Goal: Information Seeking & Learning: Learn about a topic

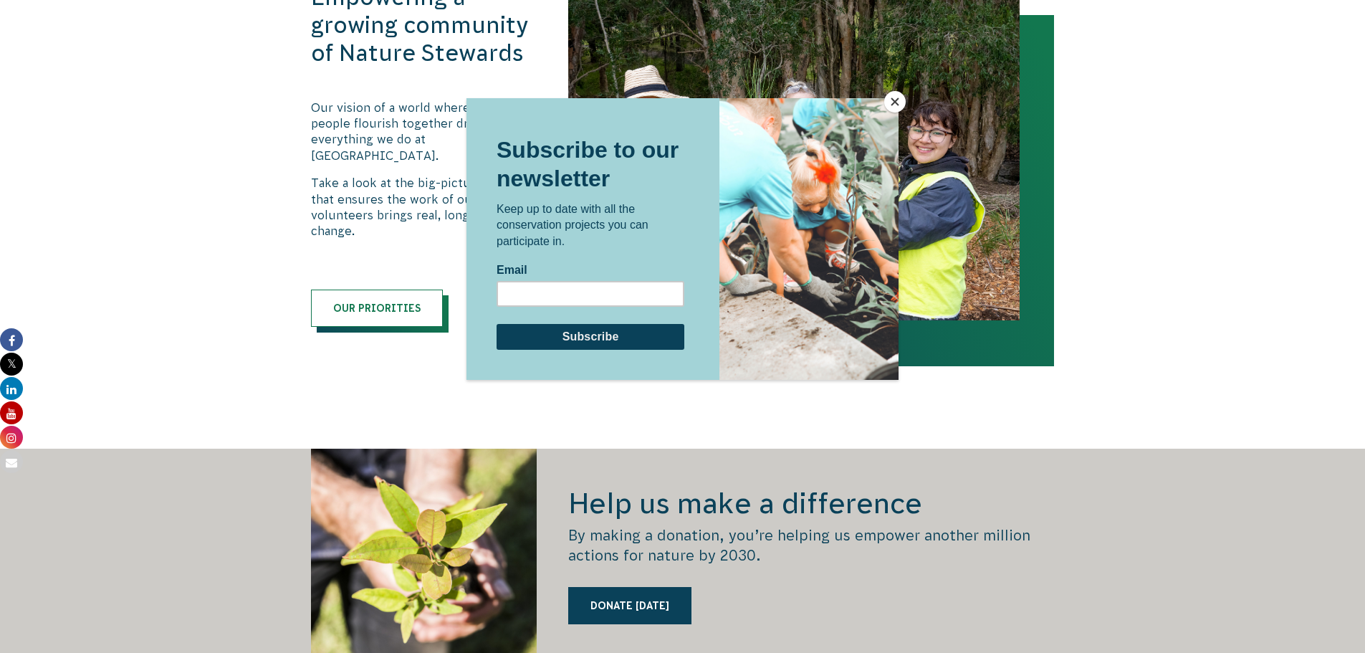
scroll to position [1433, 0]
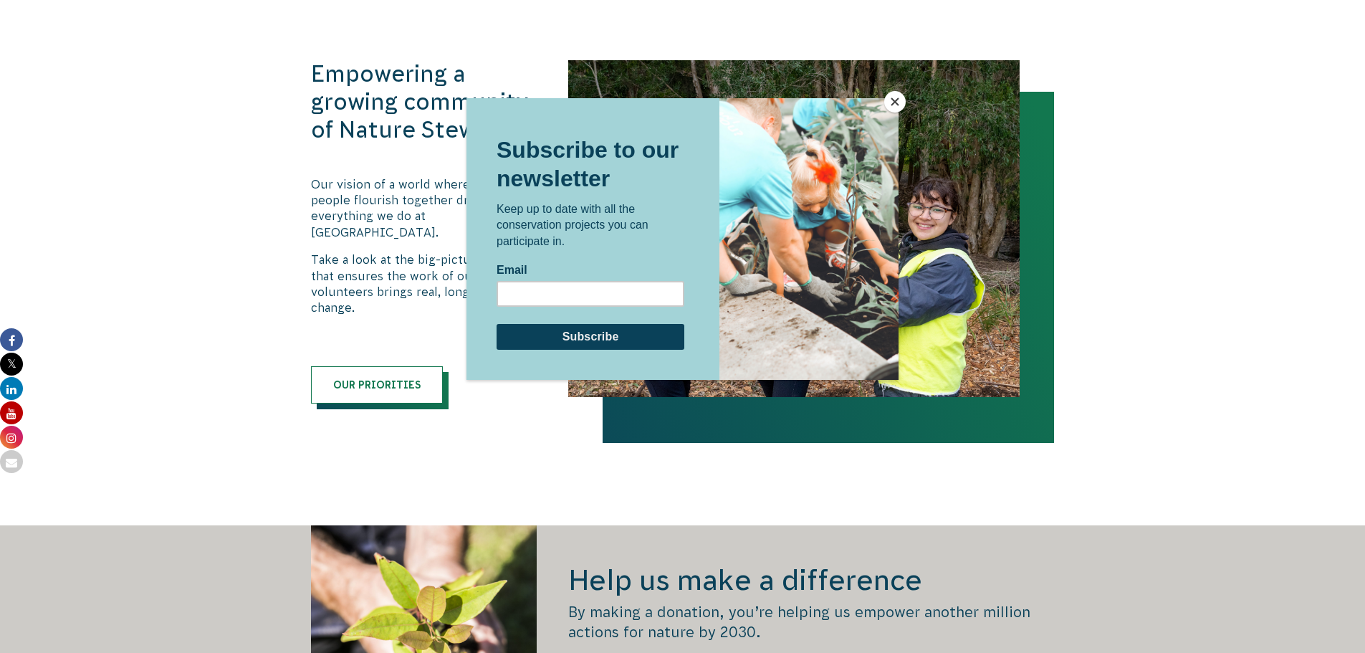
click at [903, 104] on button "Close" at bounding box center [894, 101] width 21 height 21
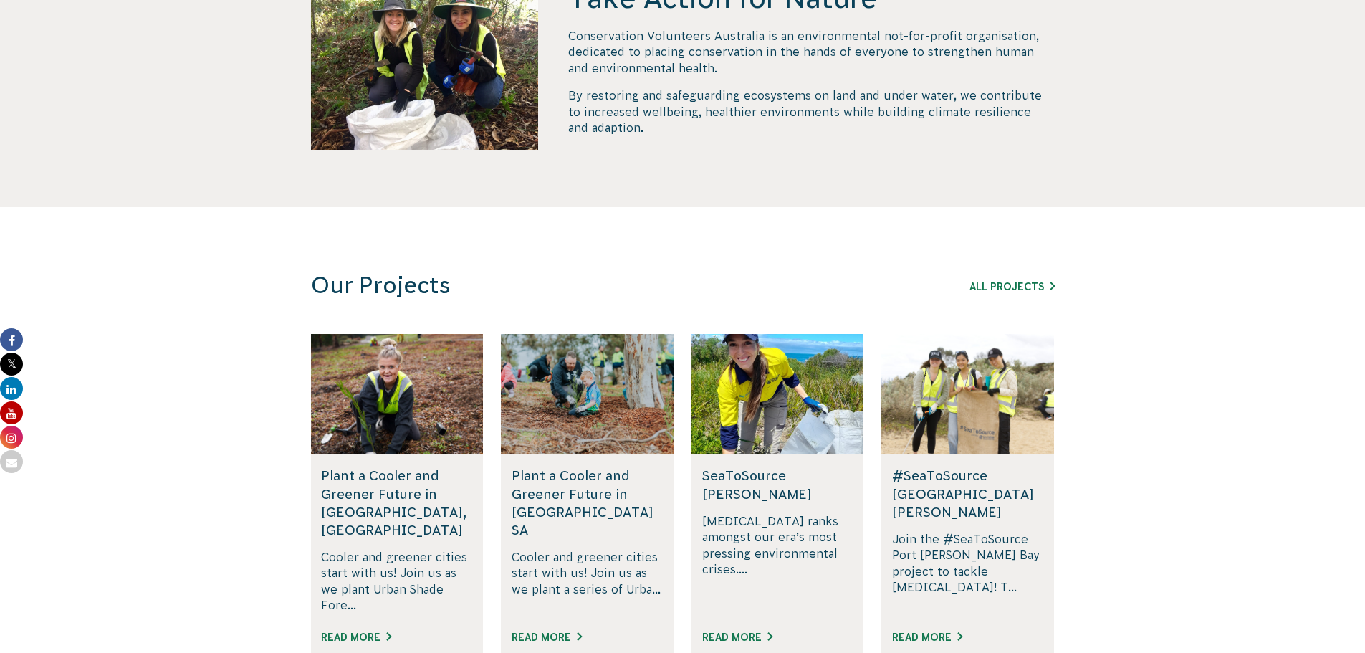
scroll to position [671, 0]
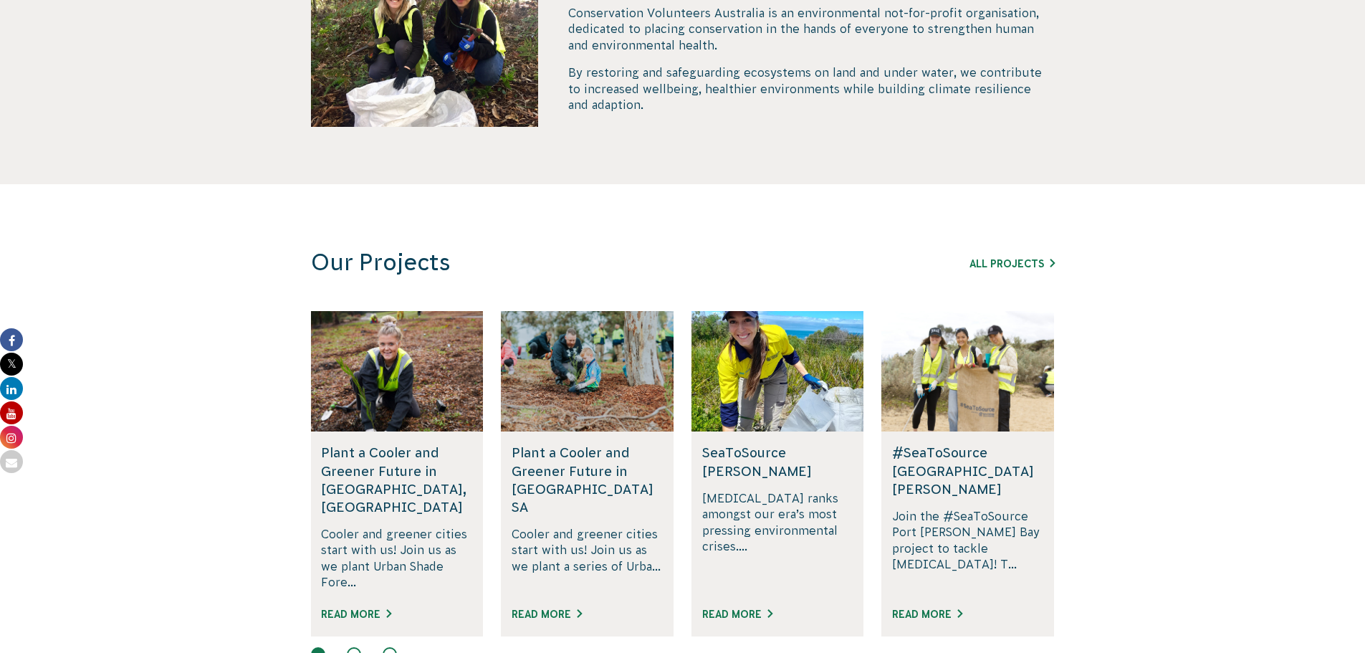
click at [1042, 269] on div "All Projects" at bounding box center [972, 262] width 163 height 17
click at [1021, 266] on link "All Projects" at bounding box center [1011, 263] width 85 height 11
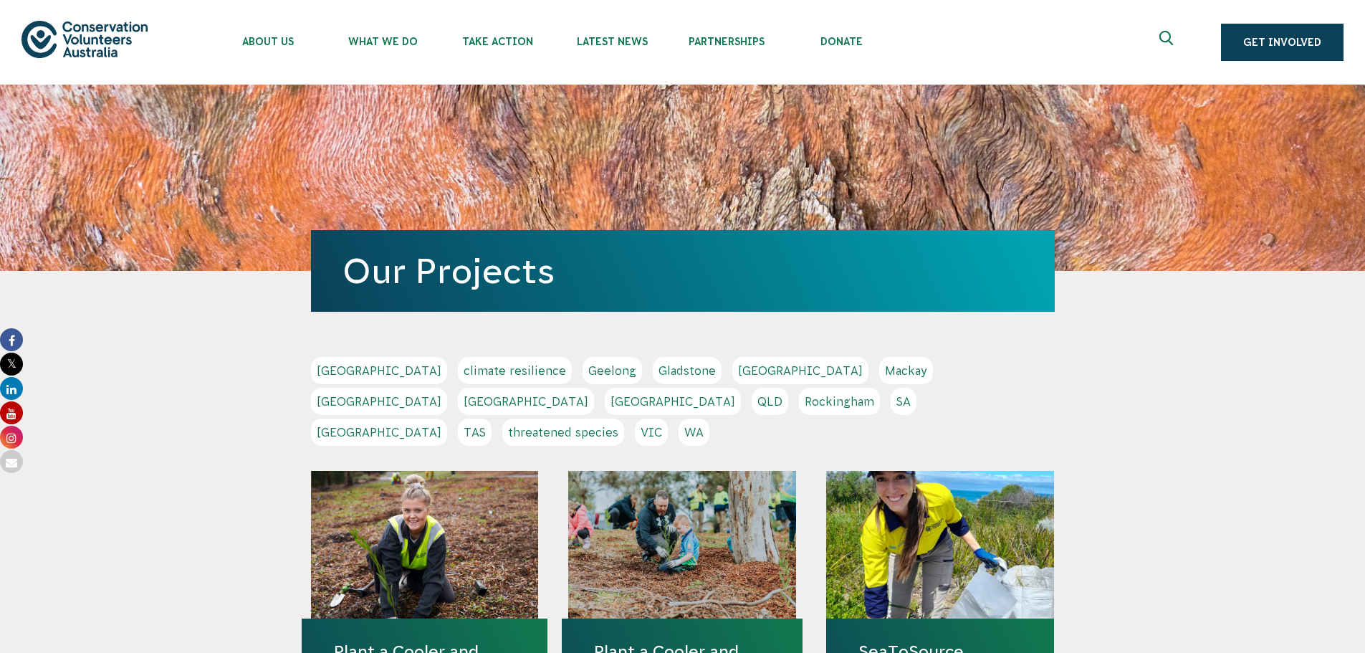
click at [447, 418] on link "Sydney" at bounding box center [379, 431] width 136 height 27
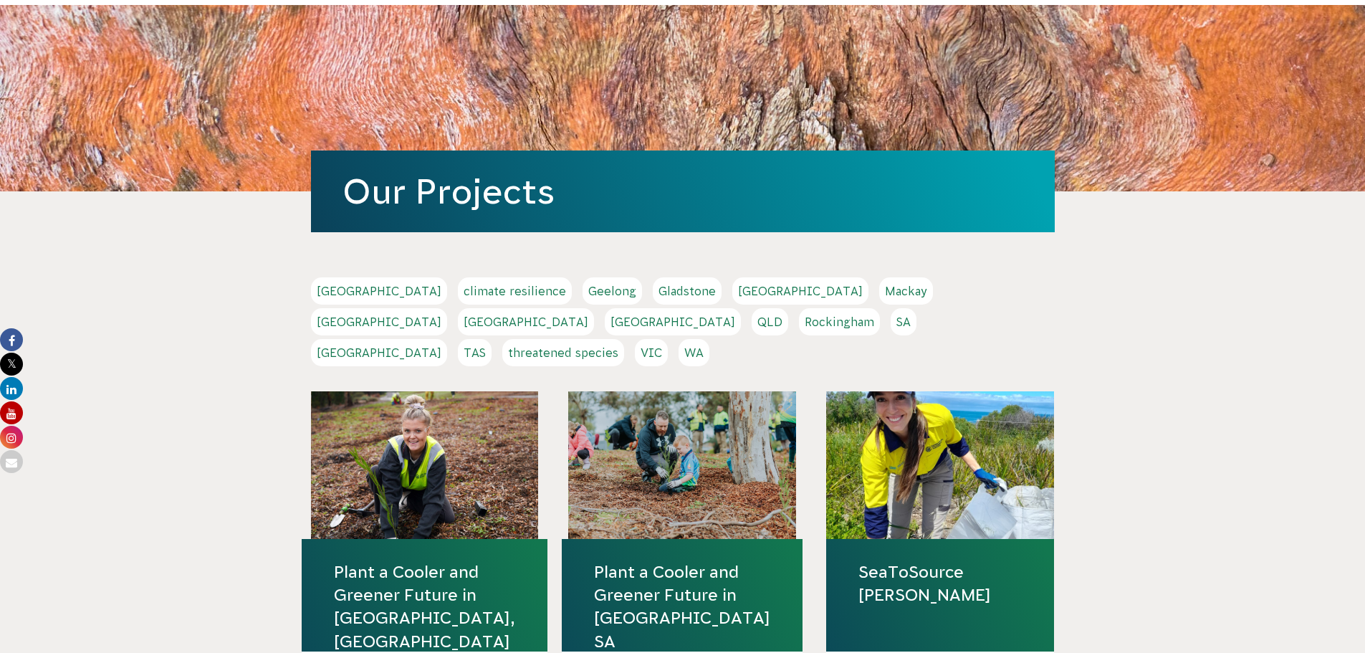
scroll to position [358, 0]
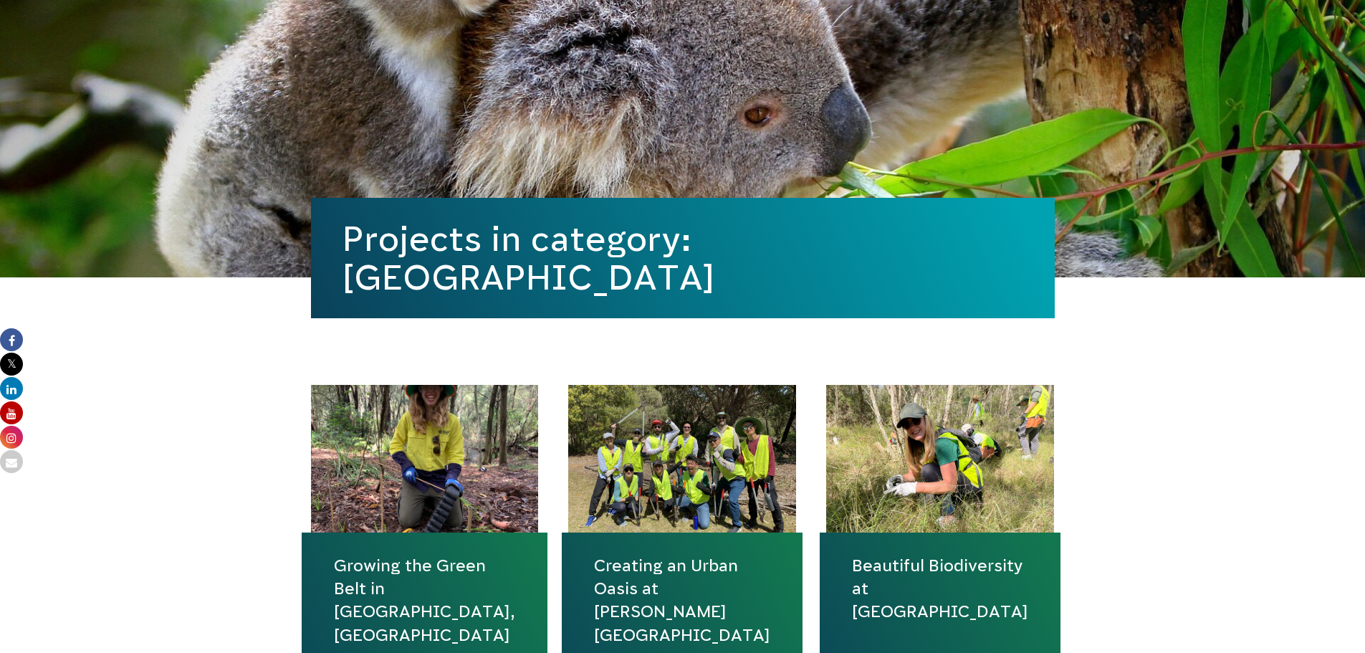
scroll to position [430, 0]
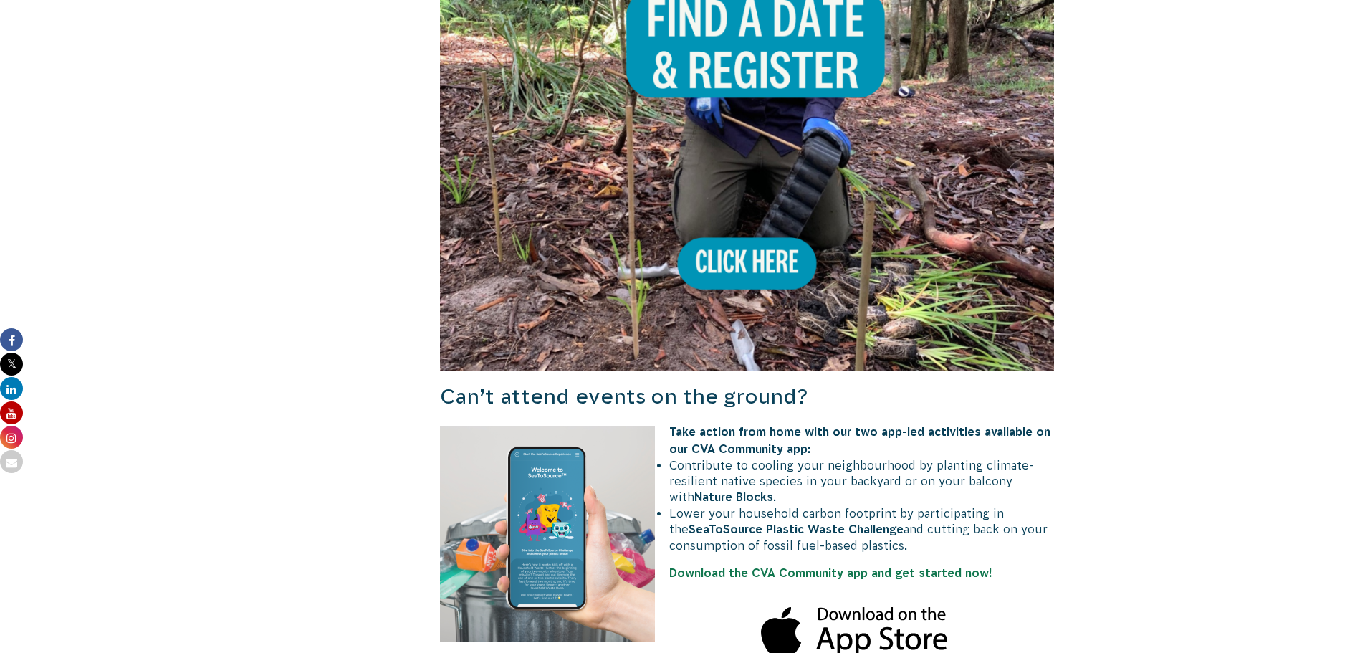
scroll to position [1146, 0]
